Goal: Task Accomplishment & Management: Manage account settings

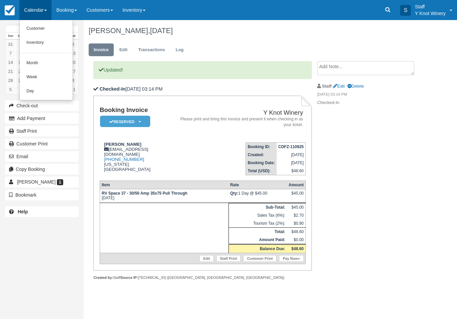
click at [44, 27] on link "Customer" at bounding box center [46, 29] width 53 height 14
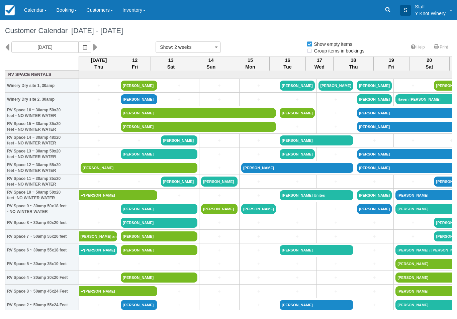
select select
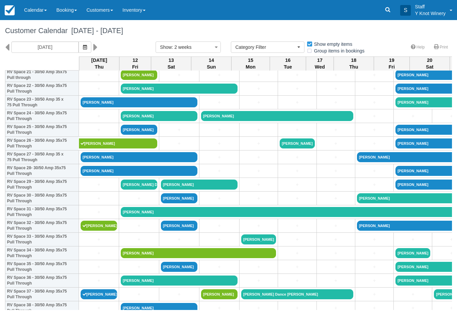
scroll to position [312, 0]
click at [99, 107] on link "[PERSON_NAME]" at bounding box center [139, 102] width 117 height 10
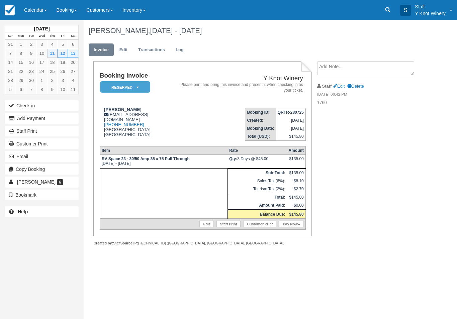
click at [29, 102] on button "Check-in" at bounding box center [42, 105] width 74 height 11
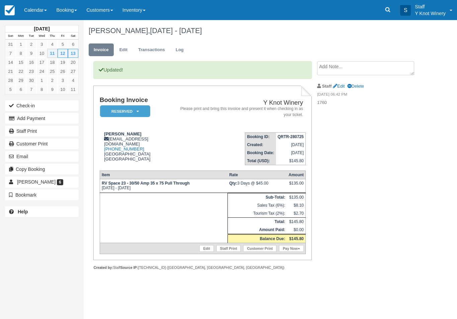
click at [285, 252] on link "Pay Now" at bounding box center [291, 248] width 24 height 7
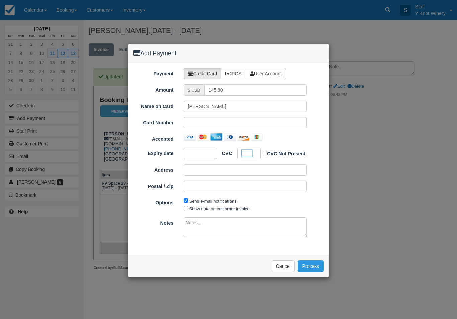
click at [307, 267] on button "Process" at bounding box center [311, 266] width 26 height 11
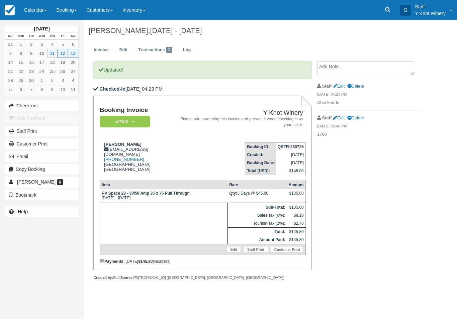
click at [43, 2] on link "Calendar" at bounding box center [35, 10] width 32 height 20
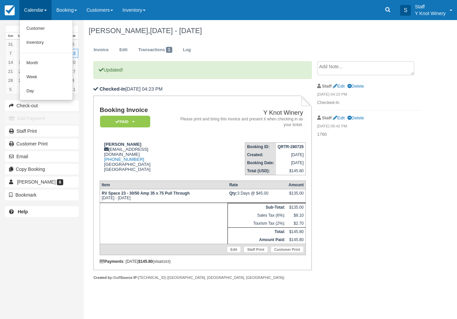
click at [52, 34] on link "Customer" at bounding box center [46, 29] width 53 height 14
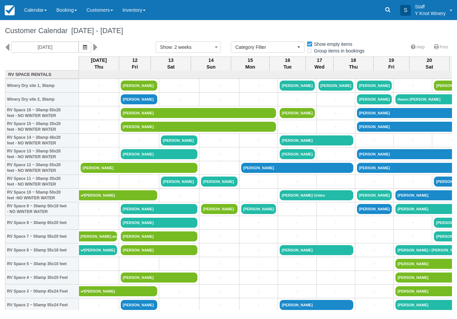
select select
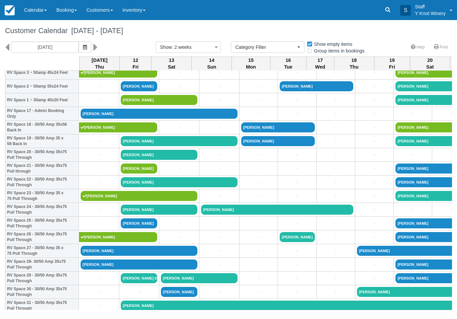
scroll to position [218, 0]
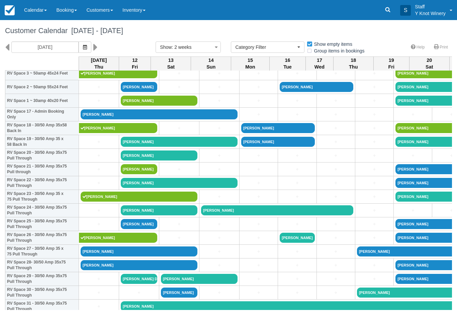
click at [92, 269] on link "[PERSON_NAME]" at bounding box center [139, 265] width 117 height 10
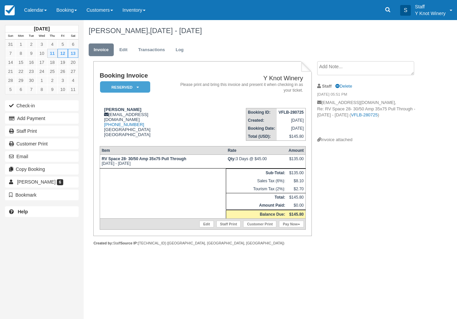
click at [124, 45] on link "Edit" at bounding box center [123, 49] width 18 height 13
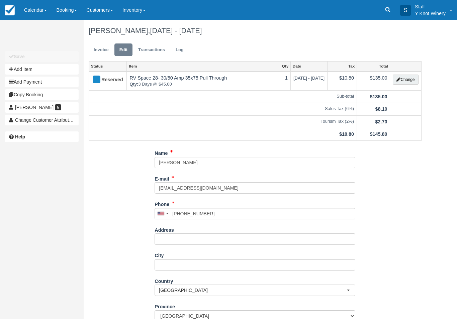
click at [101, 53] on link "Invoice" at bounding box center [101, 49] width 25 height 13
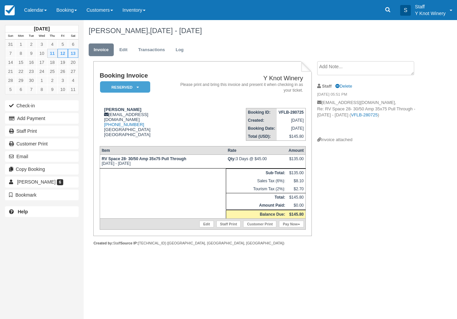
click at [28, 106] on button "Check-in" at bounding box center [42, 105] width 74 height 11
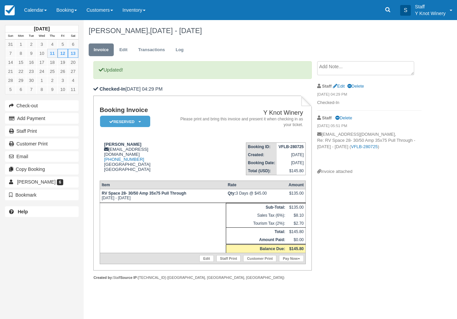
click at [297, 262] on link "Pay Now" at bounding box center [291, 258] width 24 height 7
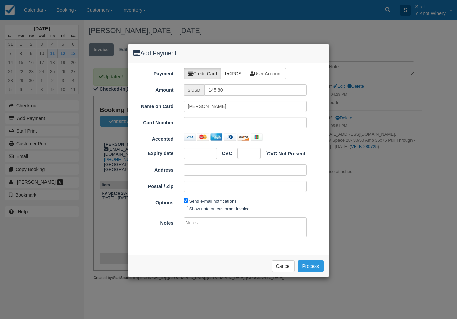
click at [225, 117] on div at bounding box center [245, 122] width 123 height 11
click at [318, 266] on button "Process" at bounding box center [311, 266] width 26 height 11
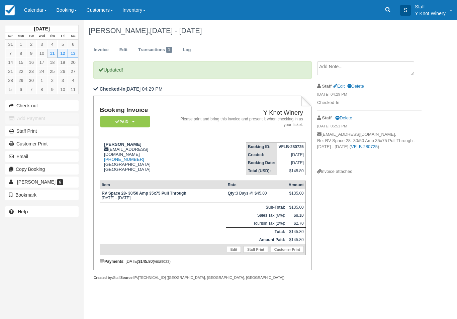
click at [32, 3] on link "Calendar" at bounding box center [35, 10] width 32 height 20
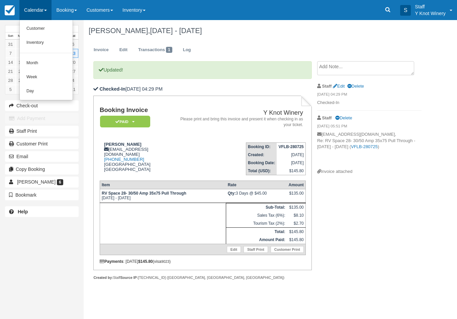
click at [35, 33] on link "Customer" at bounding box center [46, 29] width 53 height 14
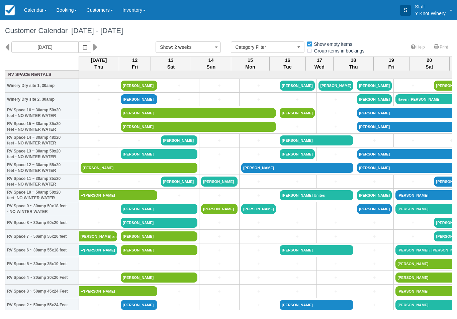
select select
